Goal: Navigation & Orientation: Find specific page/section

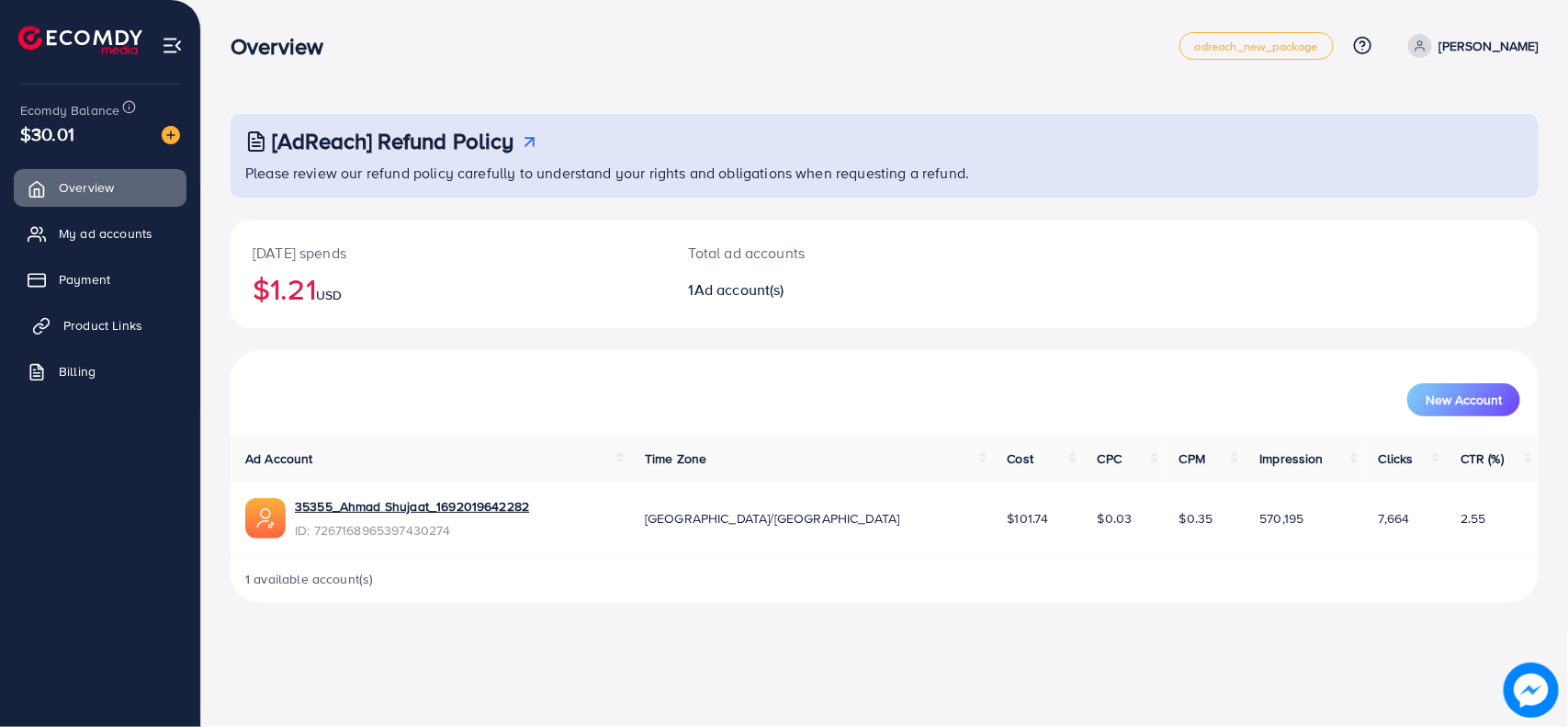
click at [110, 325] on span "Product Links" at bounding box center [103, 326] width 79 height 18
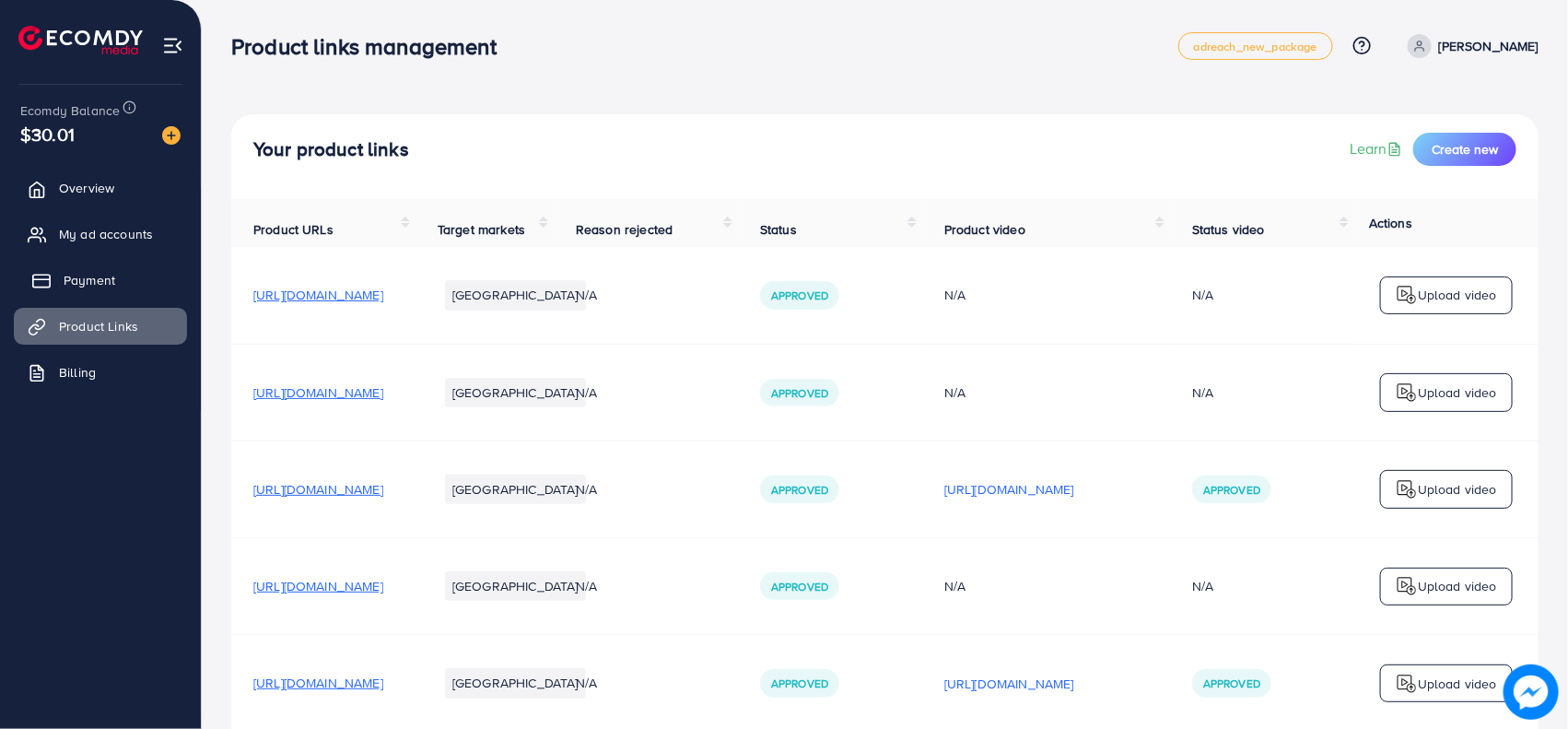
click at [106, 287] on span "Payment" at bounding box center [90, 280] width 52 height 19
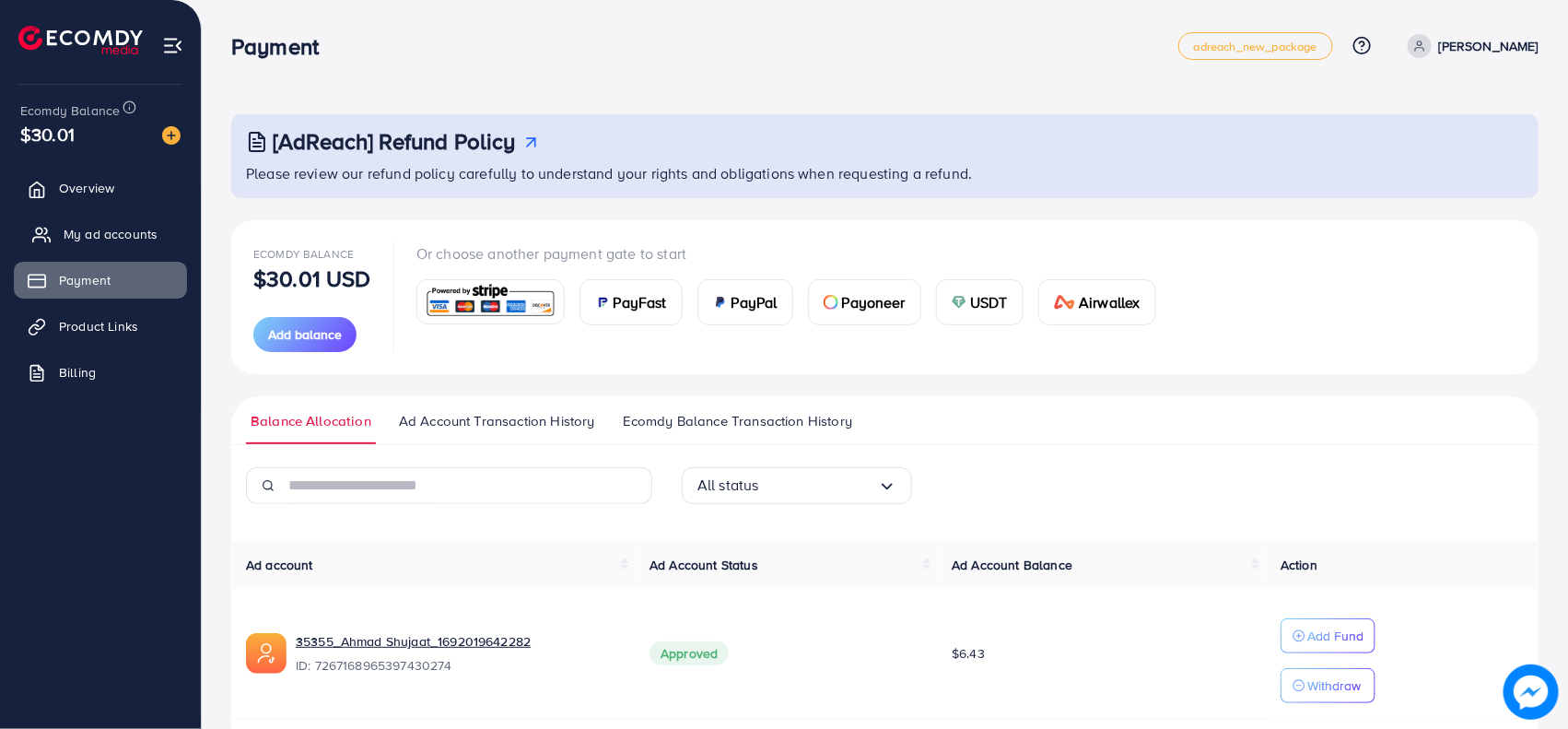
click at [108, 216] on link "My ad accounts" at bounding box center [100, 234] width 173 height 37
